Goal: Task Accomplishment & Management: Use online tool/utility

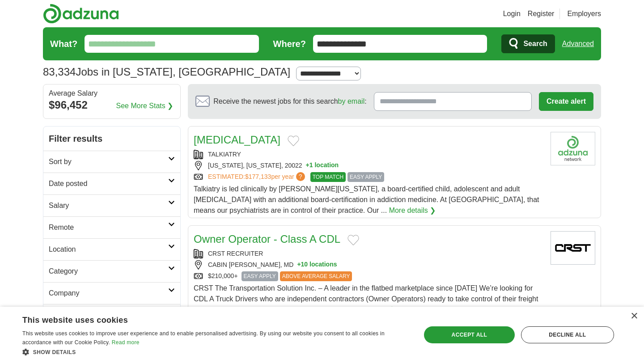
click at [234, 45] on input "What?" at bounding box center [172, 44] width 174 height 18
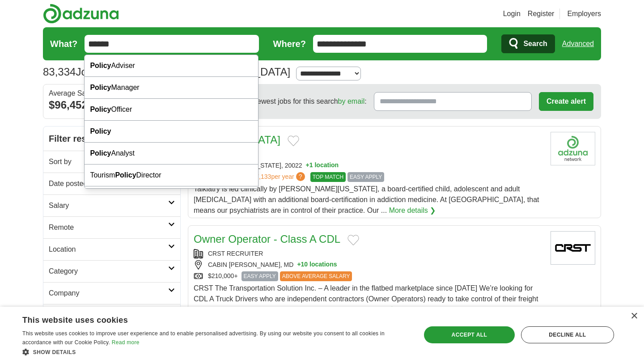
type input "******"
click at [501, 34] on button "Search" at bounding box center [527, 43] width 53 height 19
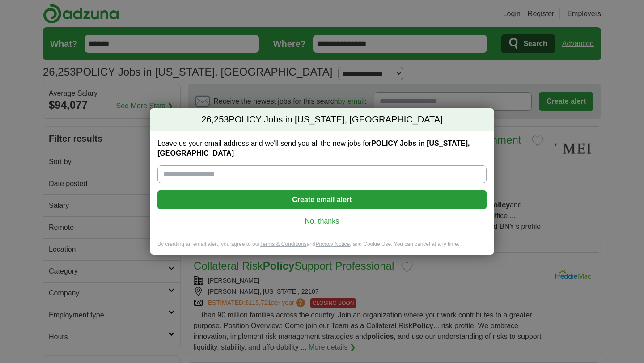
click at [327, 222] on div "Leave us your email address and we'll send you all the new jobs for POLICY Jobs…" at bounding box center [321, 185] width 343 height 109
click at [326, 217] on link "No, thanks" at bounding box center [322, 221] width 315 height 10
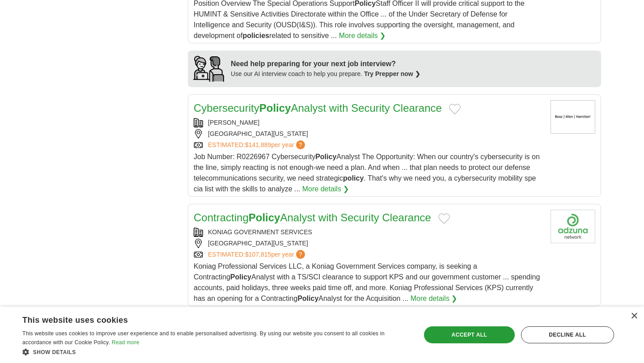
scroll to position [790, 0]
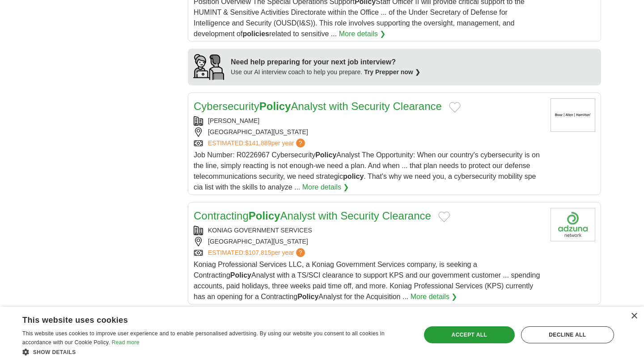
click at [313, 107] on link "Cybersecurity Policy Analyst with Security Clearance" at bounding box center [318, 106] width 248 height 12
